Goal: Navigation & Orientation: Find specific page/section

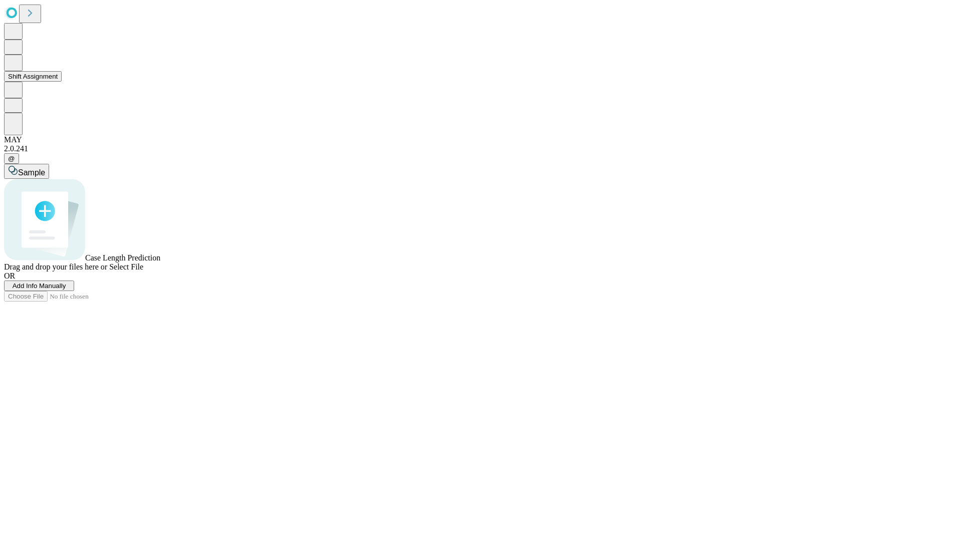
click at [62, 82] on button "Shift Assignment" at bounding box center [33, 76] width 58 height 11
